Goal: Find contact information: Find contact information

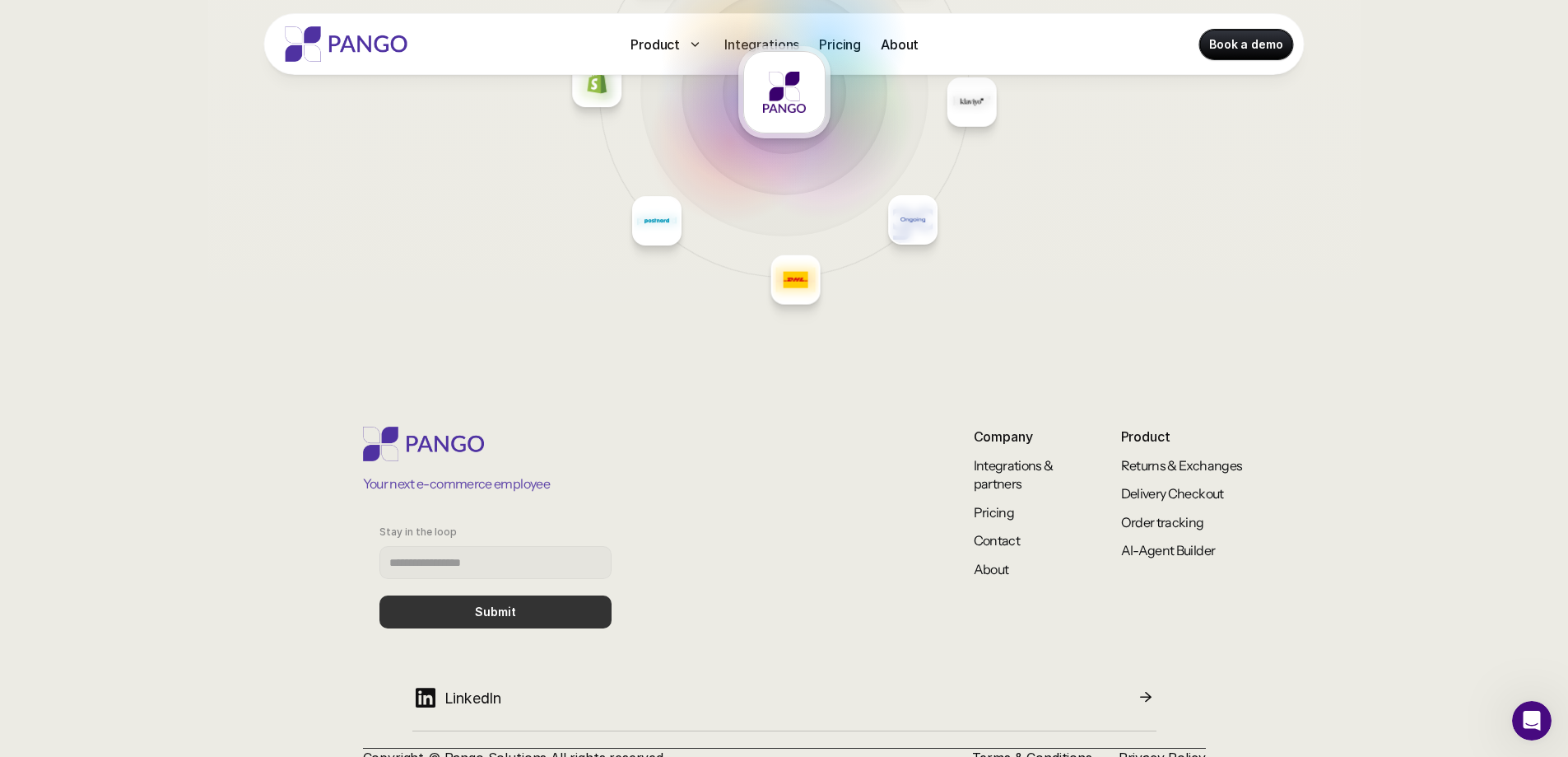
scroll to position [7045, 0]
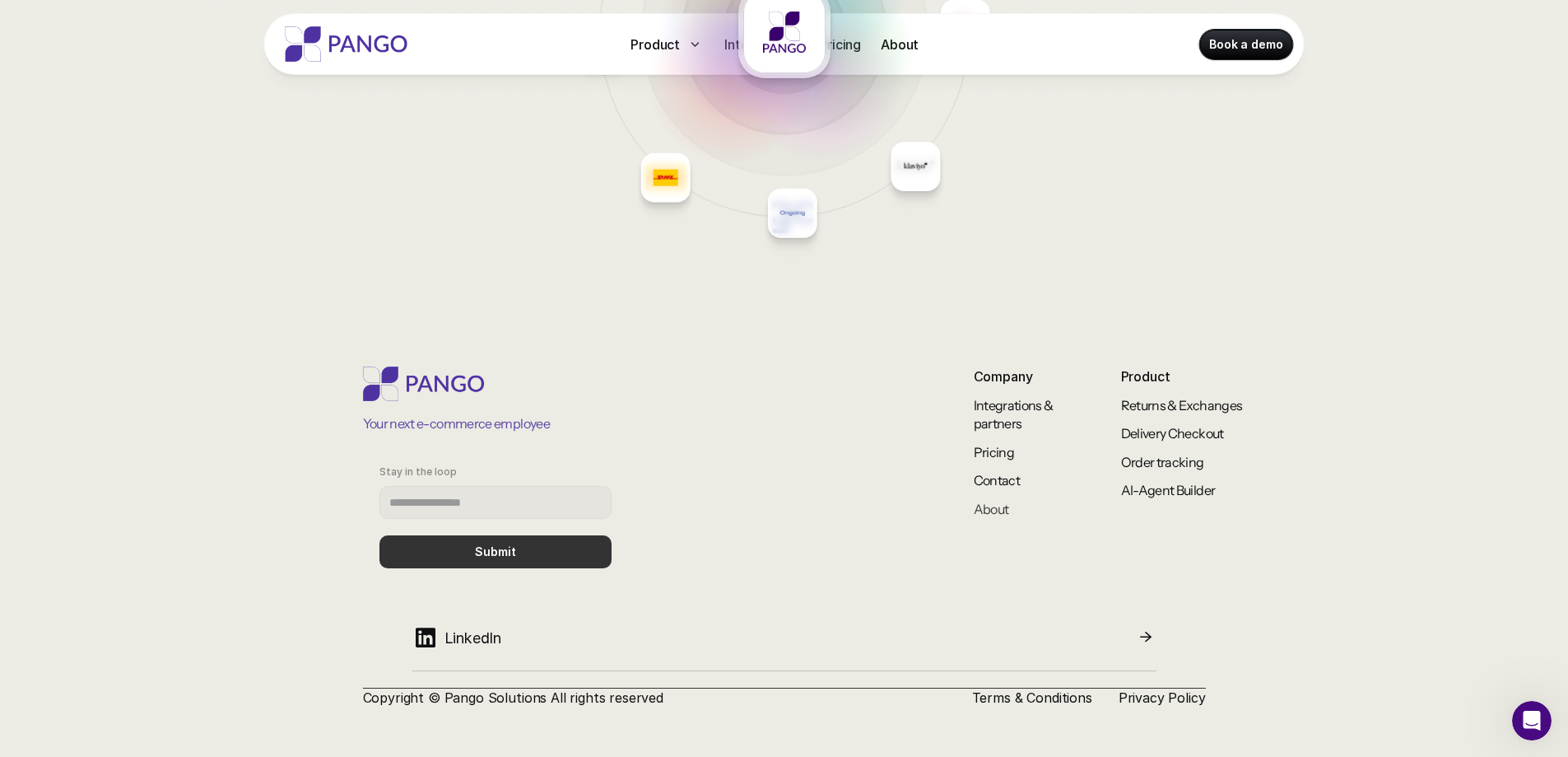
click at [1002, 507] on link "About" at bounding box center [991, 508] width 36 height 17
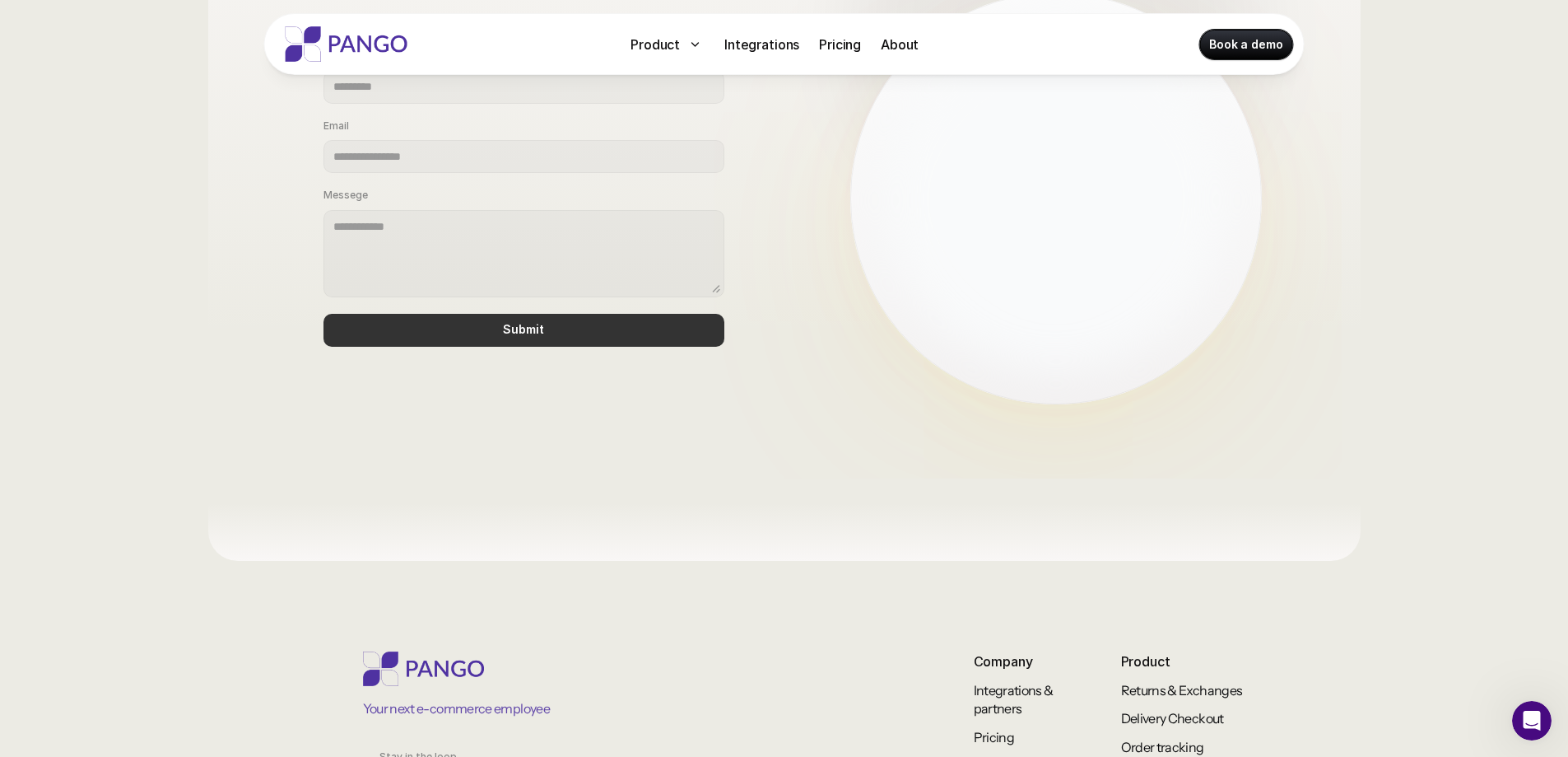
scroll to position [1373, 0]
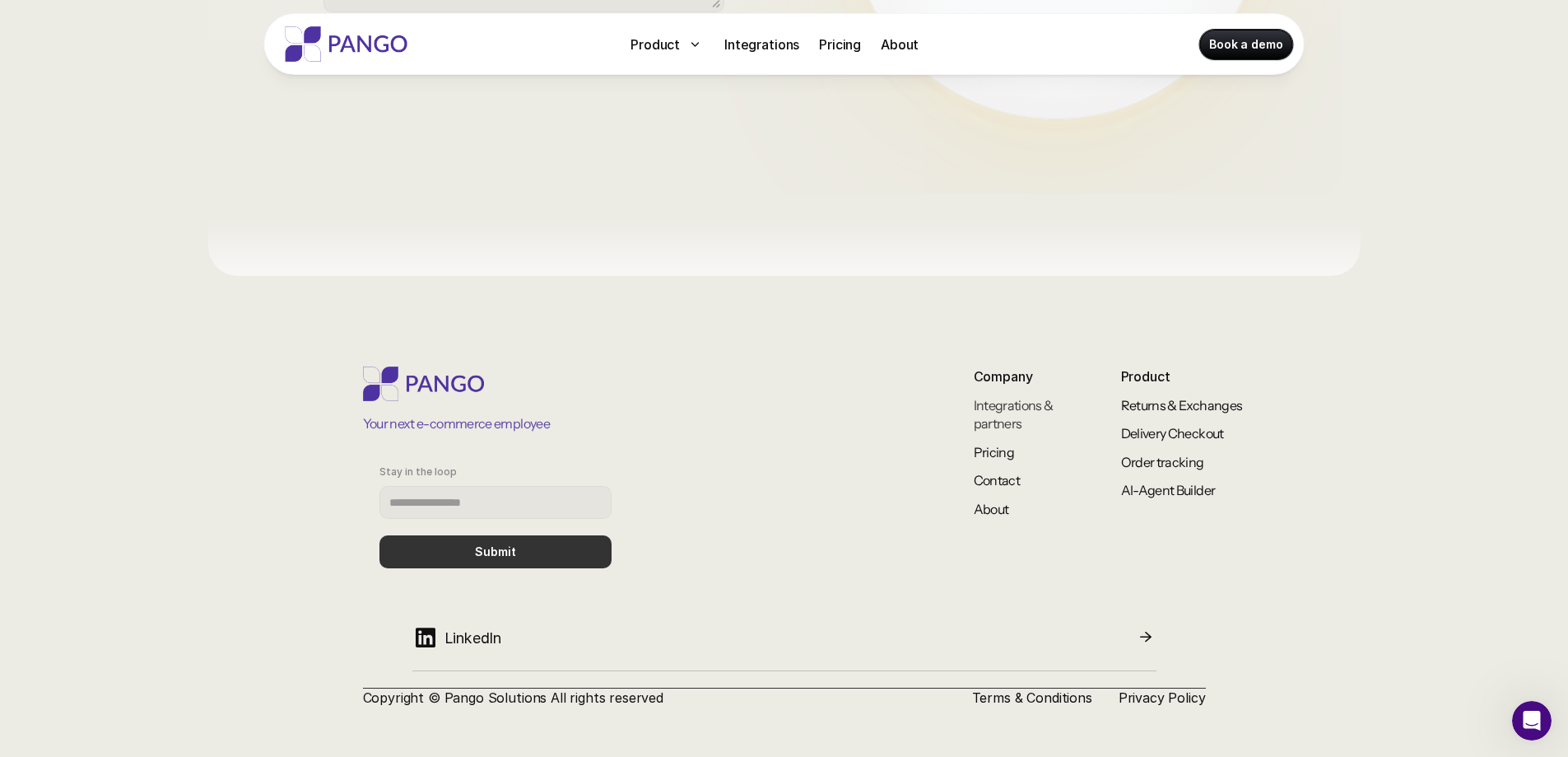
click at [999, 418] on link "Integrations & partners" at bounding box center [1015, 414] width 82 height 35
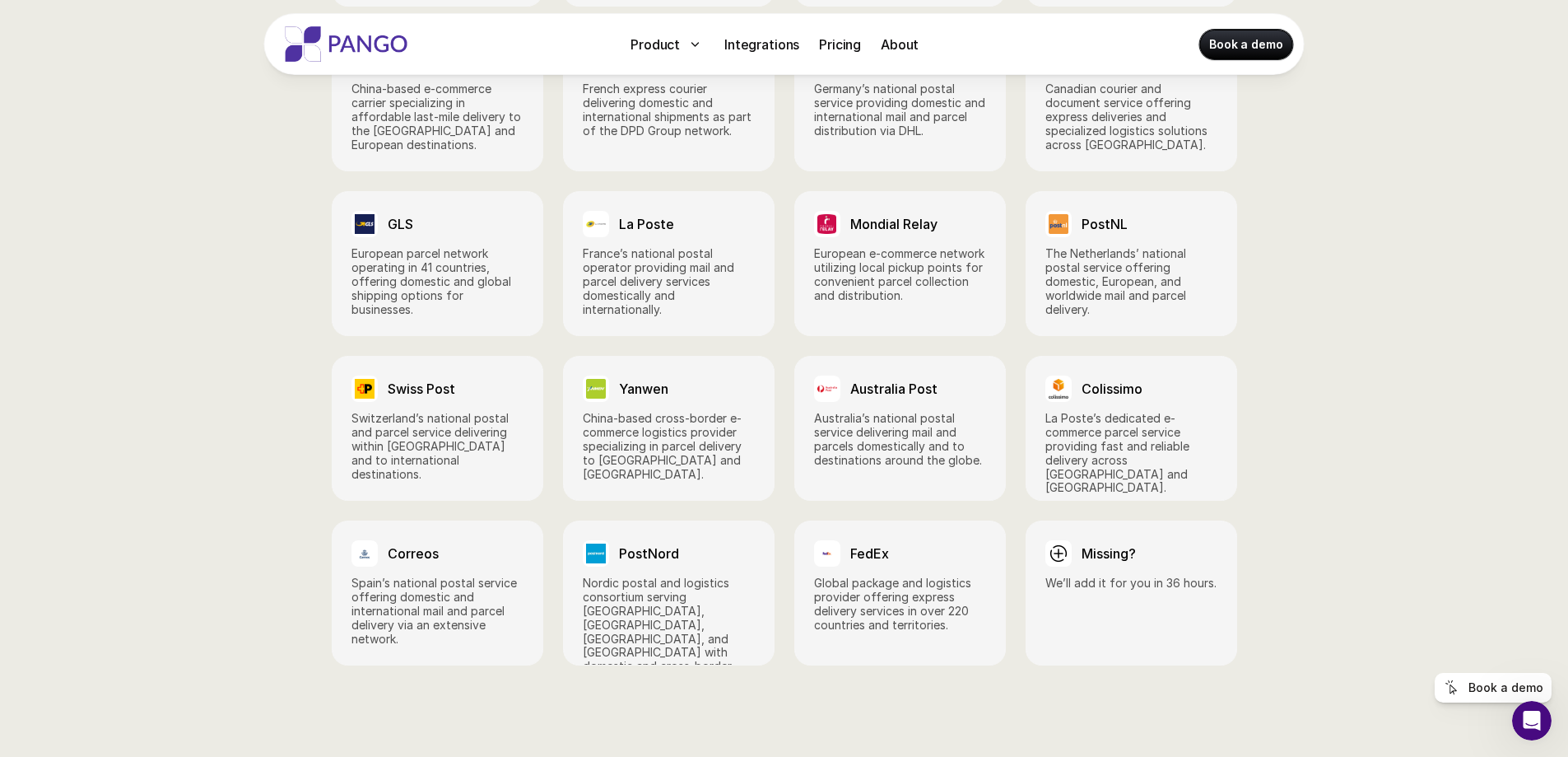
scroll to position [2578, 0]
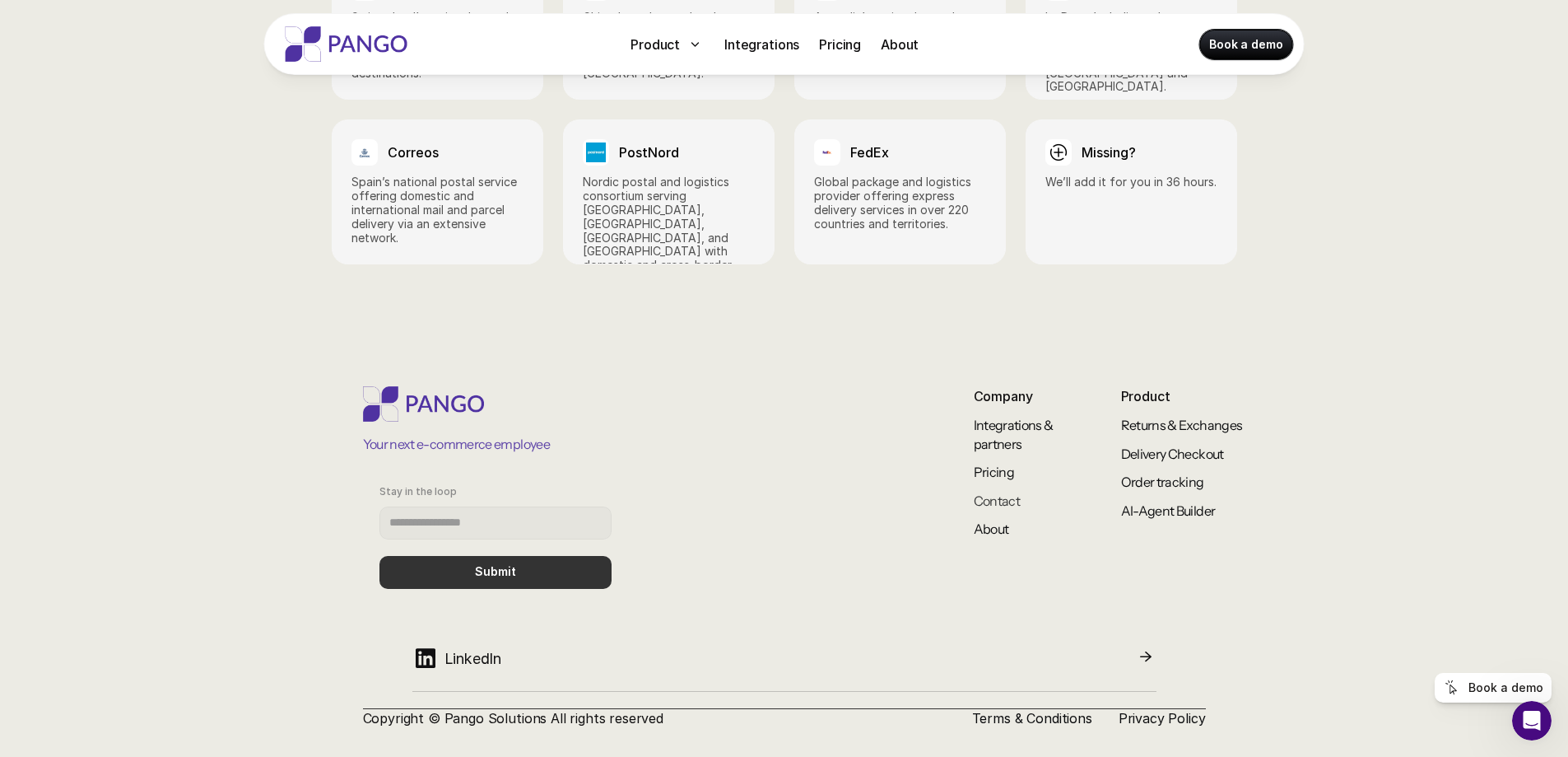
click at [1002, 492] on link "Contact" at bounding box center [997, 500] width 47 height 17
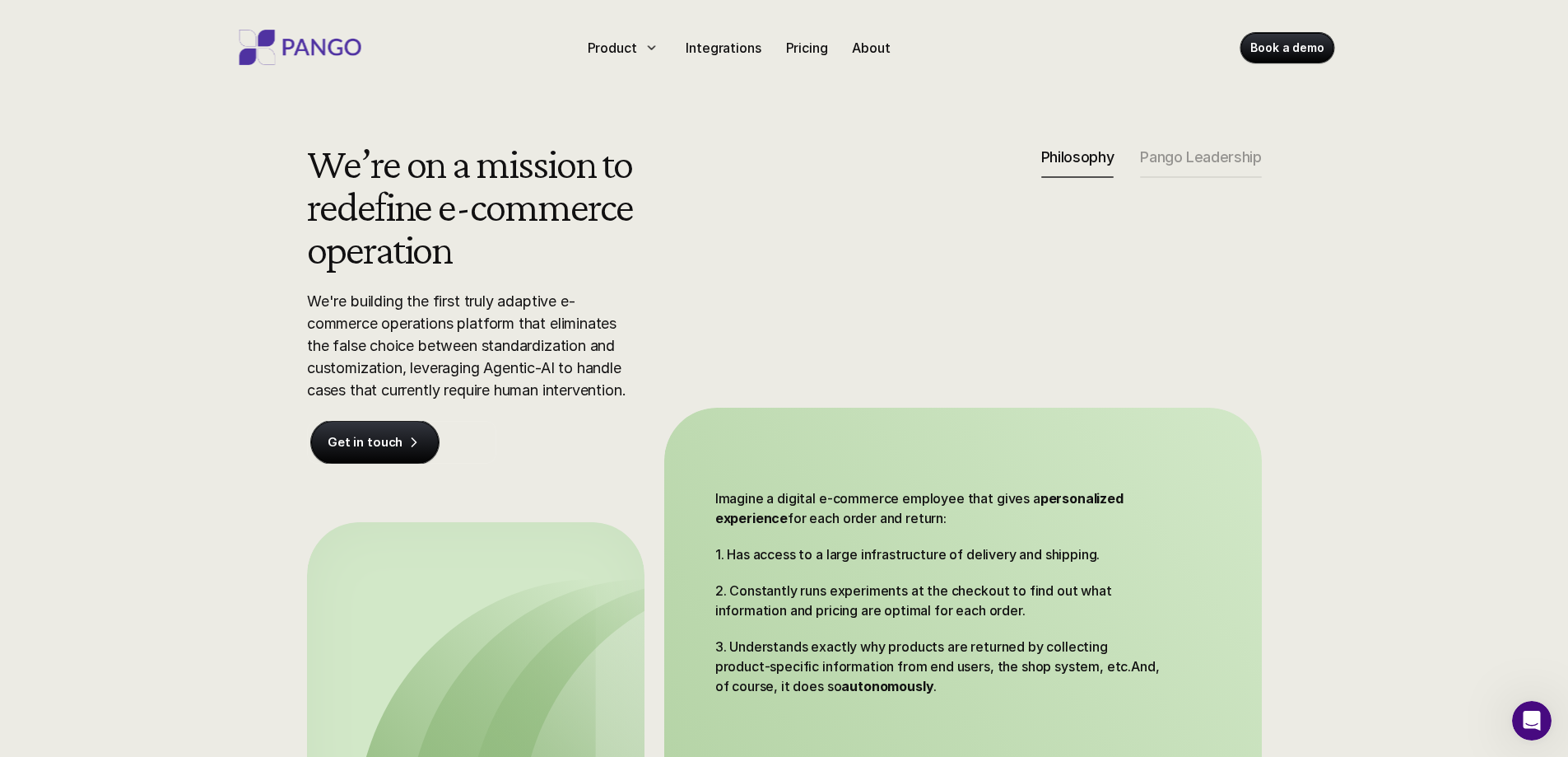
click at [123, 320] on div "We’re on a mission to redefine e-commerce operation We're building the first tr…" at bounding box center [784, 482] width 1568 height 683
click at [288, 42] on img at bounding box center [300, 47] width 131 height 36
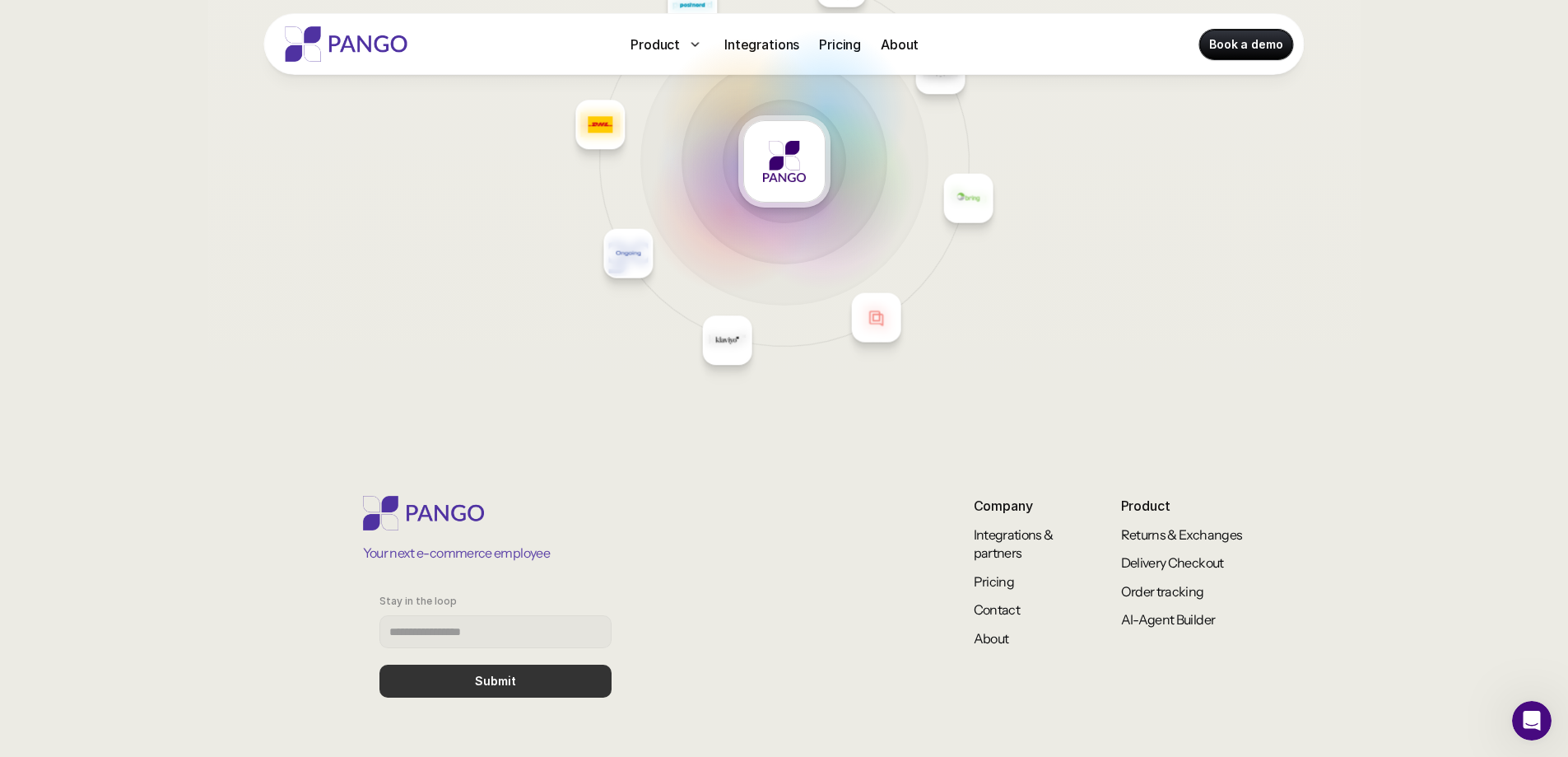
scroll to position [7045, 0]
